Goal: Navigation & Orientation: Find specific page/section

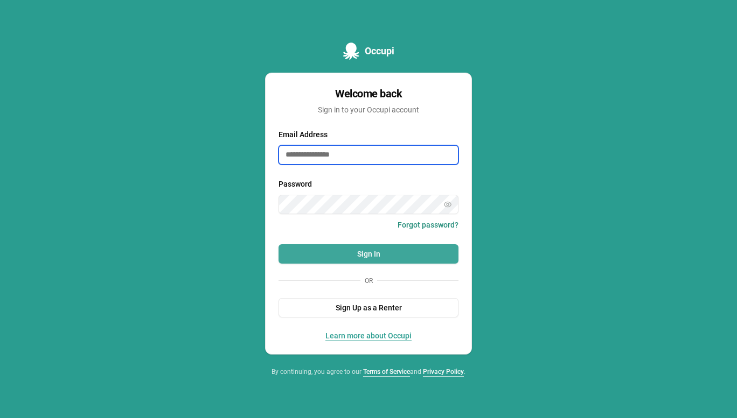
type input "**********"
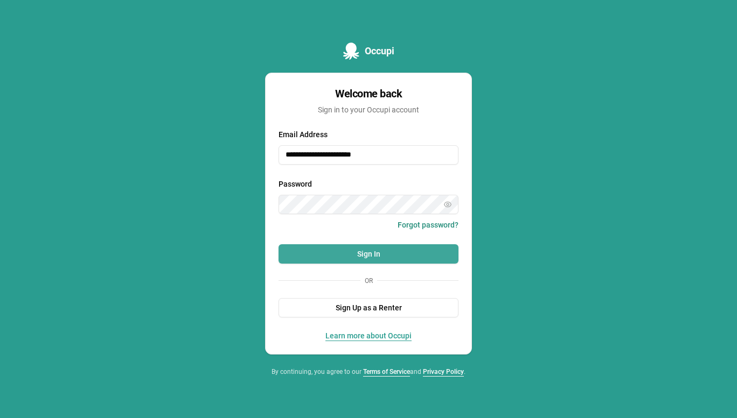
click at [365, 252] on button "Sign In" at bounding box center [368, 253] width 180 height 19
